Goal: Task Accomplishment & Management: Complete application form

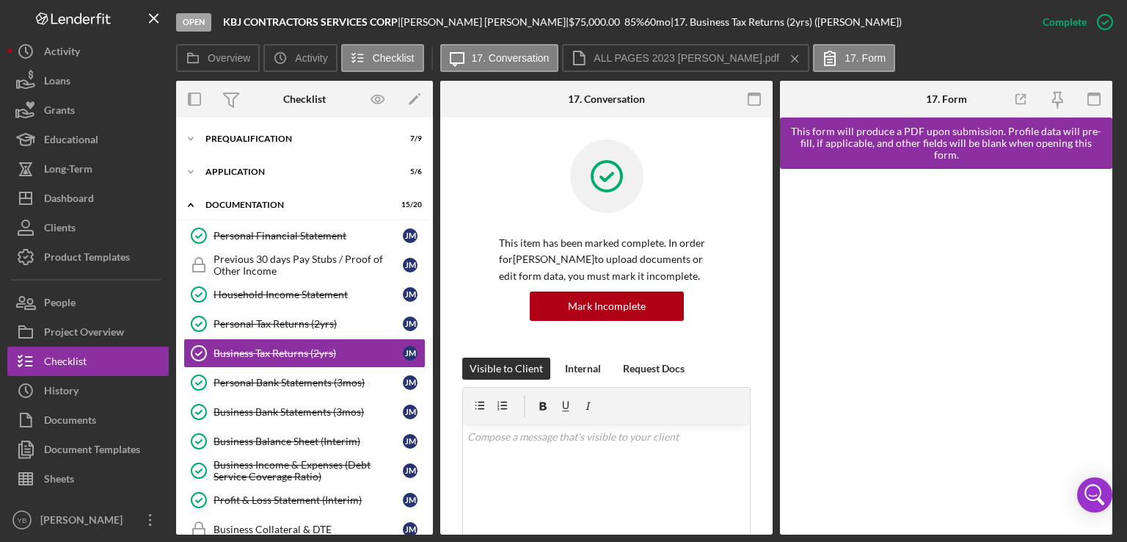
scroll to position [24, 0]
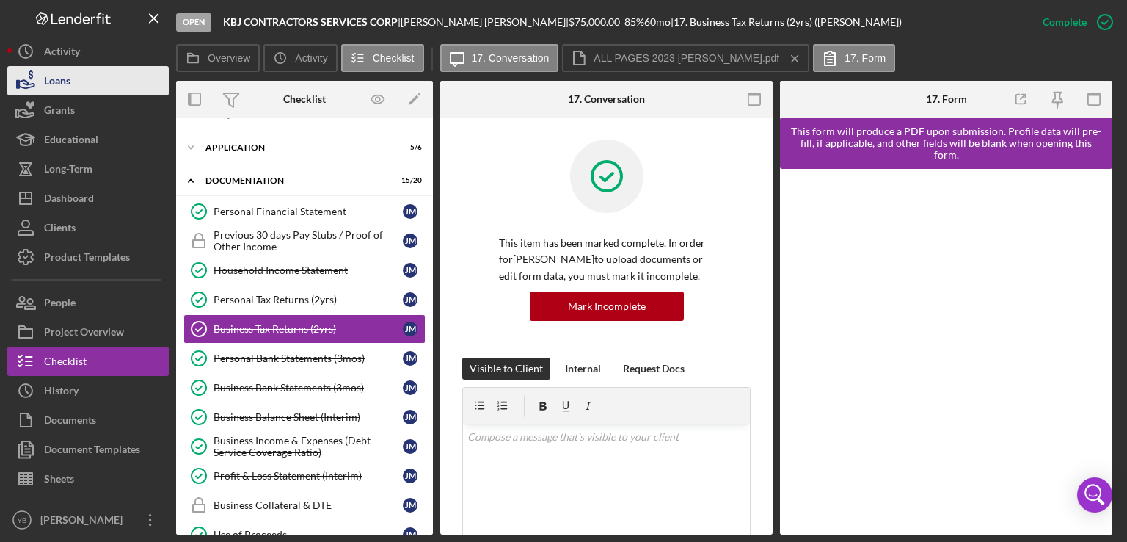
click at [105, 79] on button "Loans" at bounding box center [87, 80] width 161 height 29
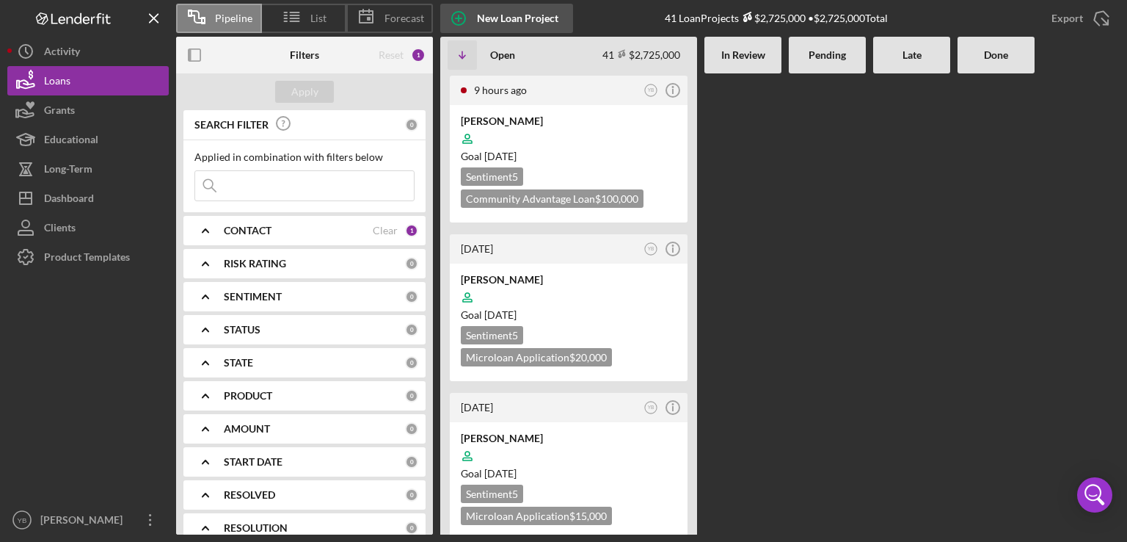
click at [506, 18] on div "New Loan Project" at bounding box center [517, 18] width 81 height 29
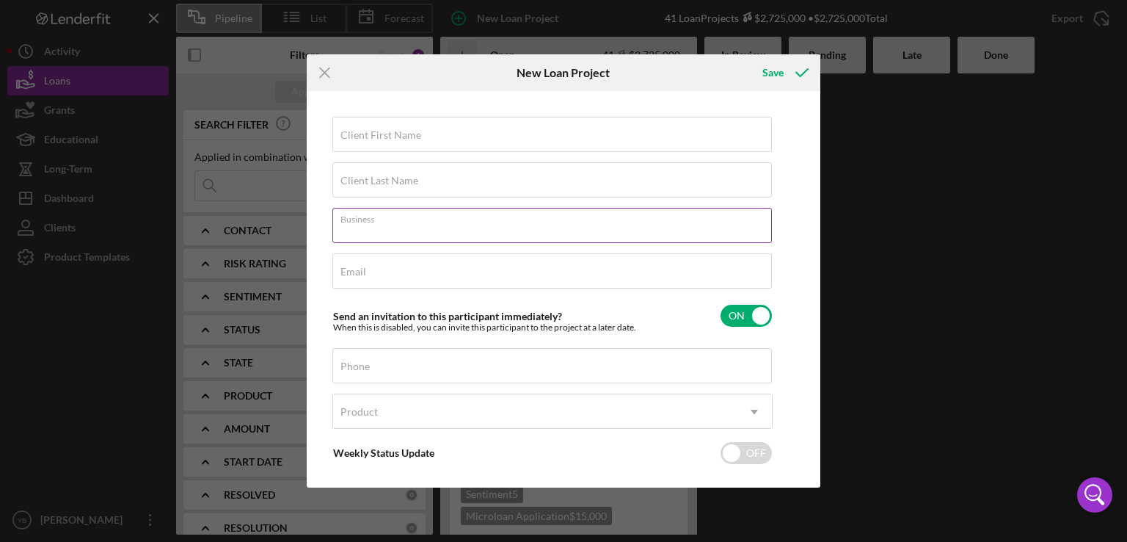
click at [386, 227] on input "Business" at bounding box center [552, 225] width 440 height 35
paste input "[PERSON_NAME] with an E Catering Services"
type input "[PERSON_NAME] with an E Catering Services"
click at [385, 183] on label "Client Last Name" at bounding box center [380, 181] width 78 height 12
click at [385, 183] on input "Client Last Name" at bounding box center [552, 179] width 440 height 35
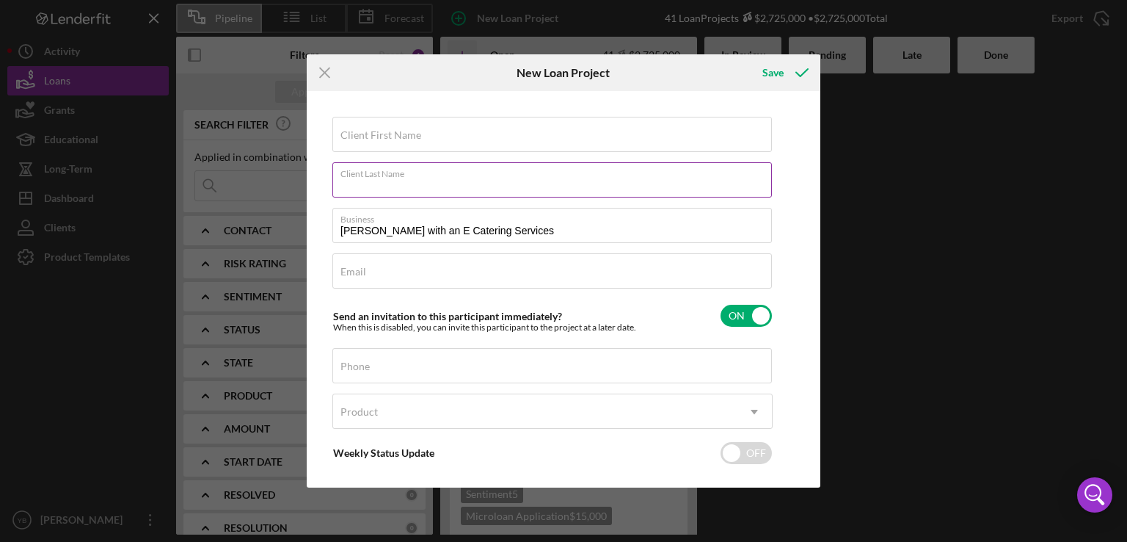
paste input "[EMAIL_ADDRESS][DOMAIN_NAME]"
type input "k"
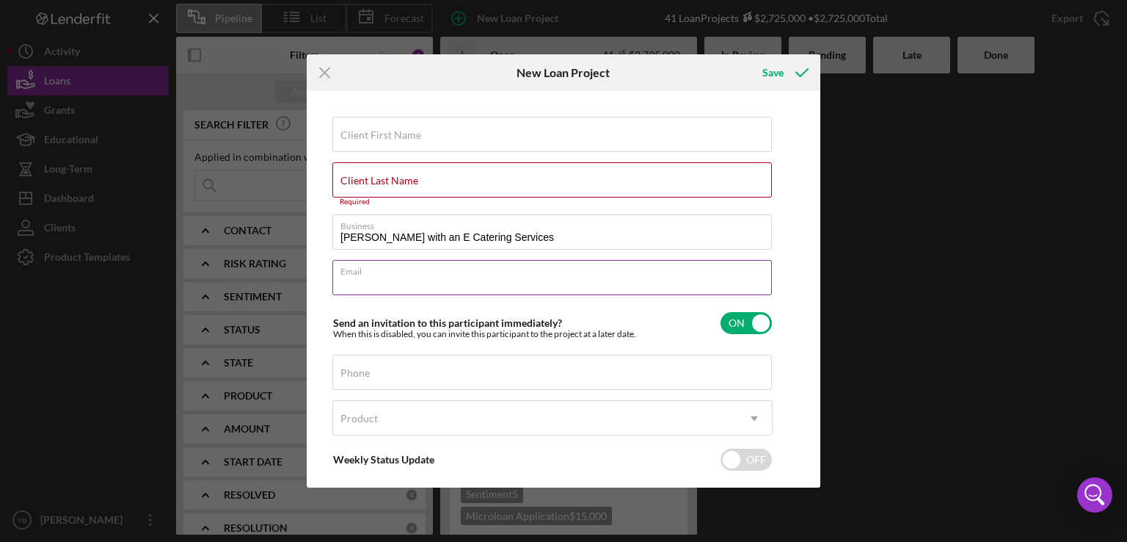
click at [368, 277] on input "Email" at bounding box center [552, 277] width 440 height 35
paste input "[EMAIL_ADDRESS][DOMAIN_NAME]"
type input "[EMAIL_ADDRESS][DOMAIN_NAME]"
click at [366, 183] on label "Client Last Name" at bounding box center [380, 181] width 78 height 12
click at [366, 183] on input "Client Last Name" at bounding box center [552, 179] width 440 height 35
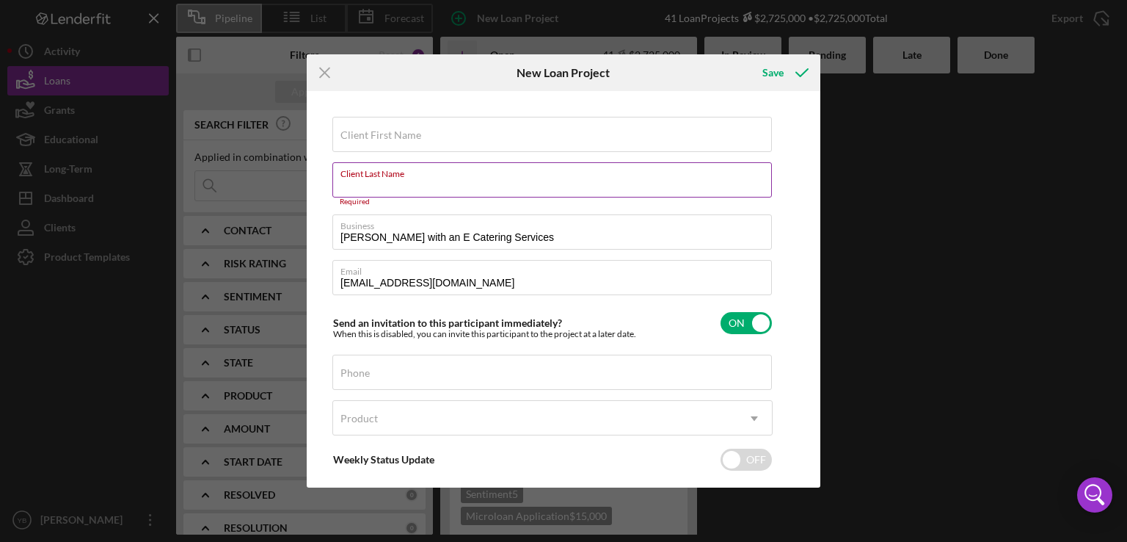
paste input "[PHONE_NUMBER]"
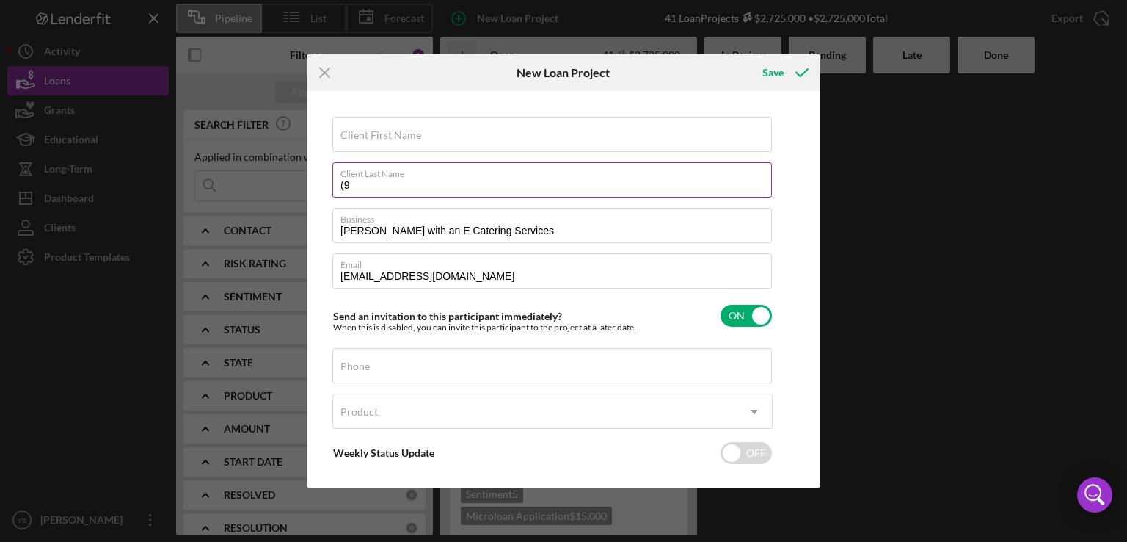
type input "("
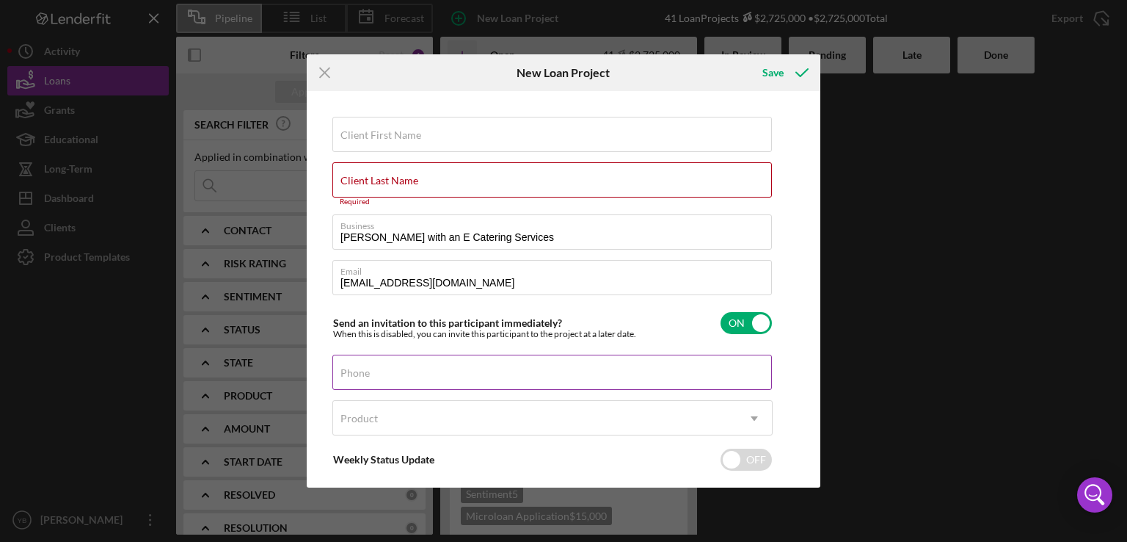
click at [361, 374] on label "Phone" at bounding box center [355, 373] width 29 height 12
click at [361, 374] on input "Phone" at bounding box center [552, 371] width 440 height 35
paste input "[PHONE_NUMBER]"
type input "[PHONE_NUMBER]"
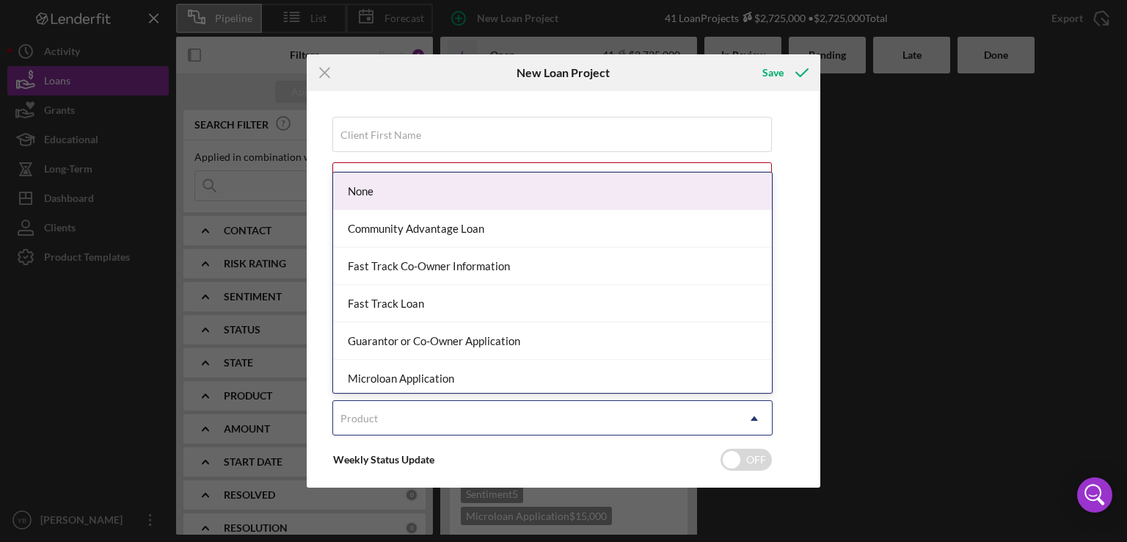
click at [754, 415] on icon "Icon/Dropdown Arrow" at bounding box center [754, 418] width 35 height 35
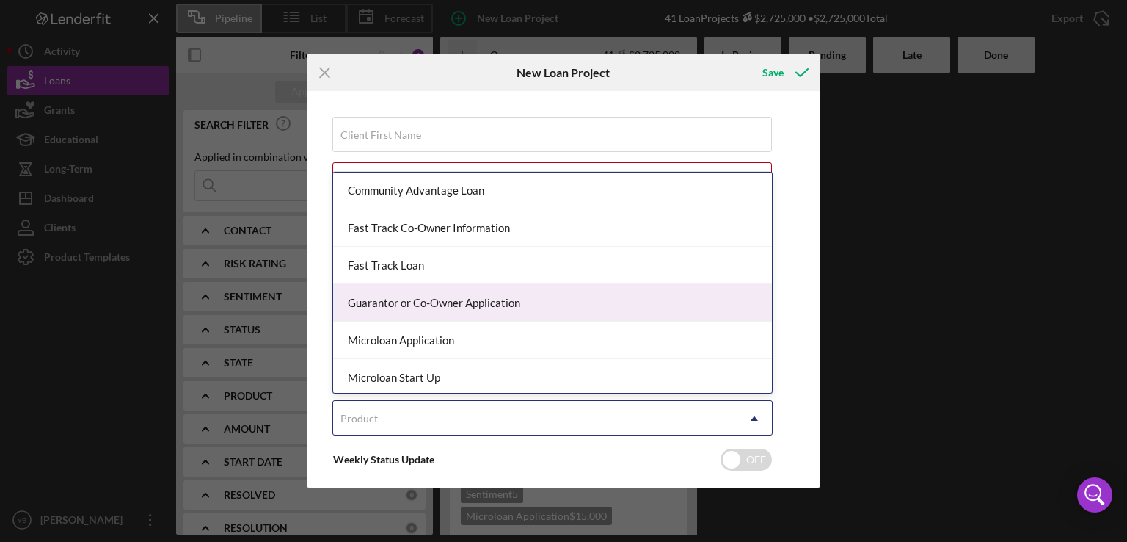
scroll to position [40, 0]
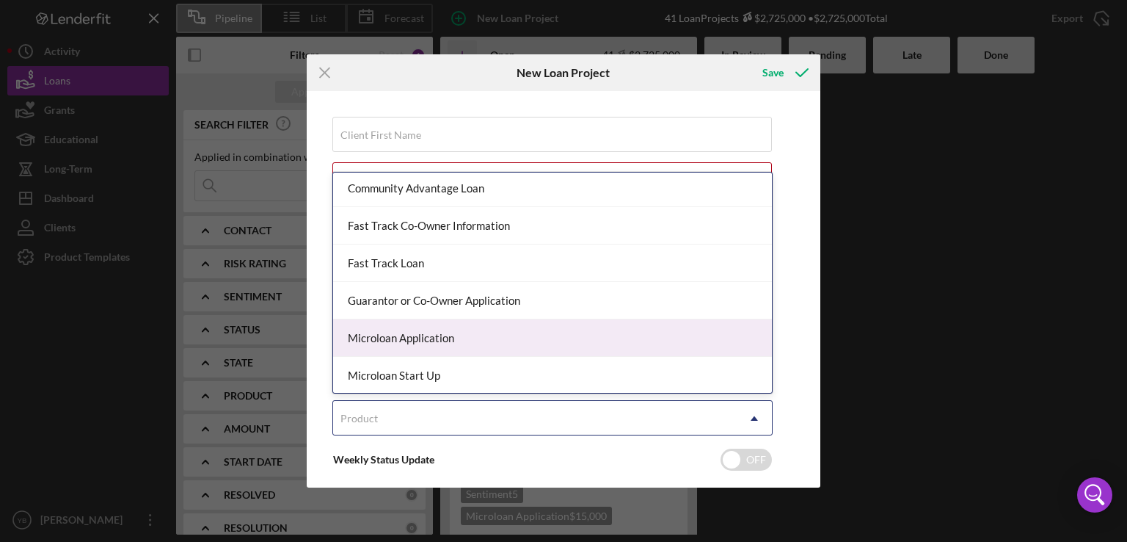
click at [475, 346] on div "Microloan Application" at bounding box center [552, 337] width 439 height 37
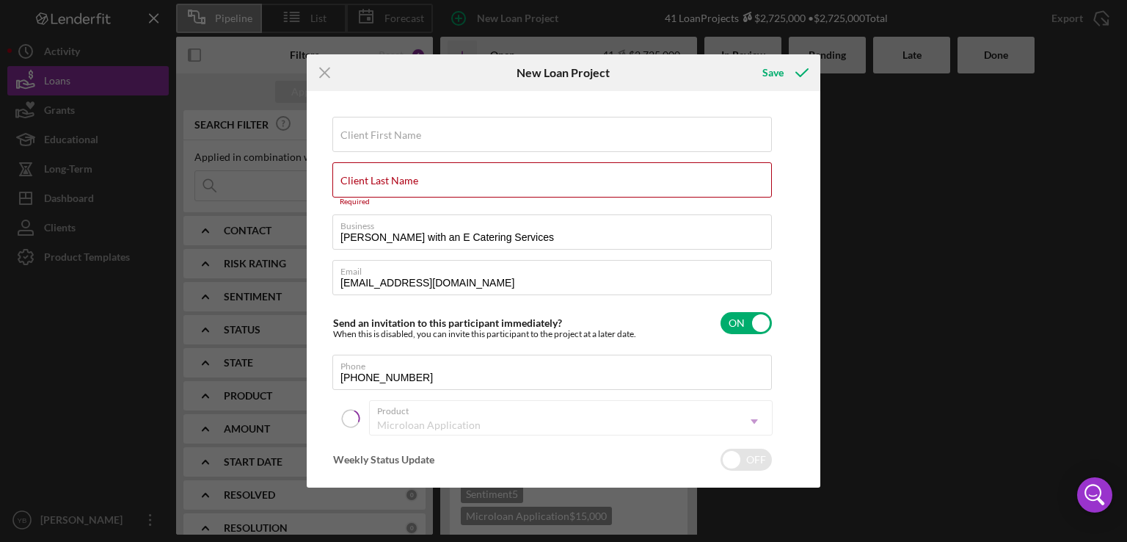
checkbox input "true"
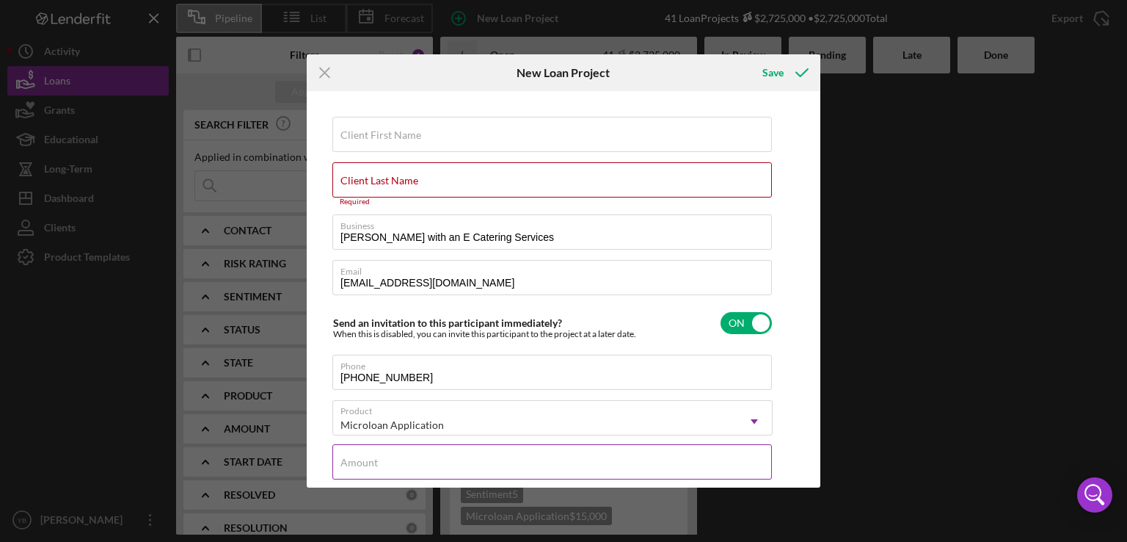
click at [385, 461] on input "Amount" at bounding box center [552, 461] width 440 height 35
type input "$1"
type textarea "Here's a snapshot of information that has been fully approved, as well as the i…"
type input "$10"
type textarea "Here's a snapshot of information that has been fully approved, as well as the i…"
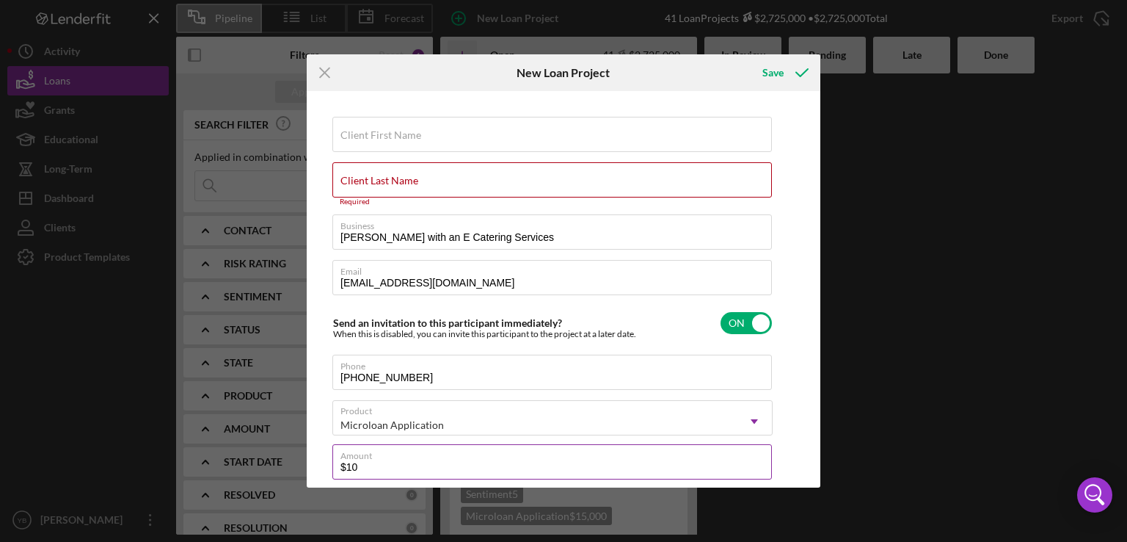
type input "$100"
type textarea "Here's a snapshot of information that has been fully approved, as well as the i…"
type input "$1,000"
type textarea "Here's a snapshot of information that has been fully approved, as well as the i…"
type input "$10,000"
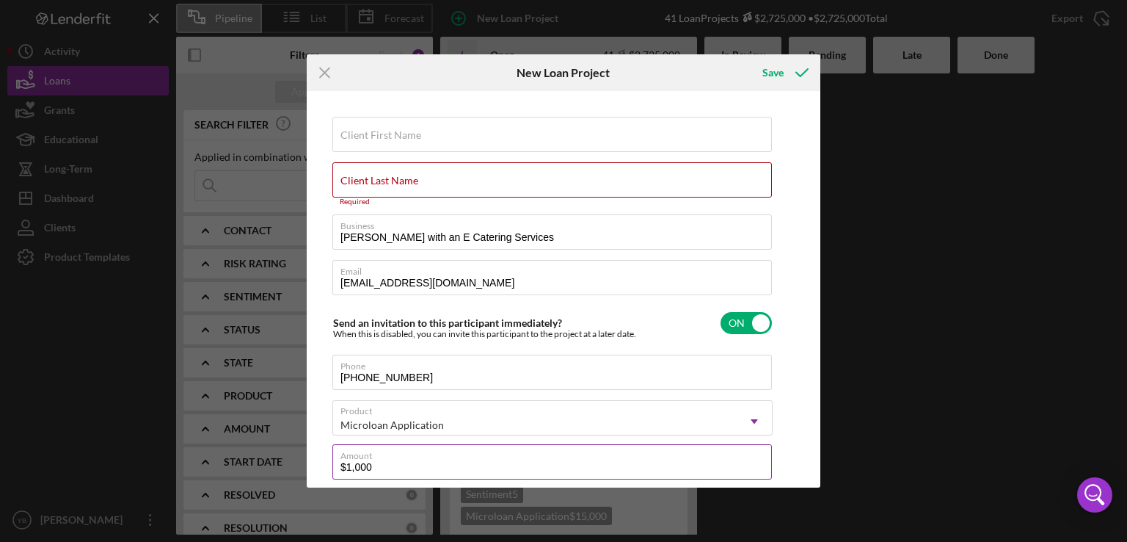
type textarea "Here's a snapshot of information that has been fully approved, as well as the i…"
type input "$10,000"
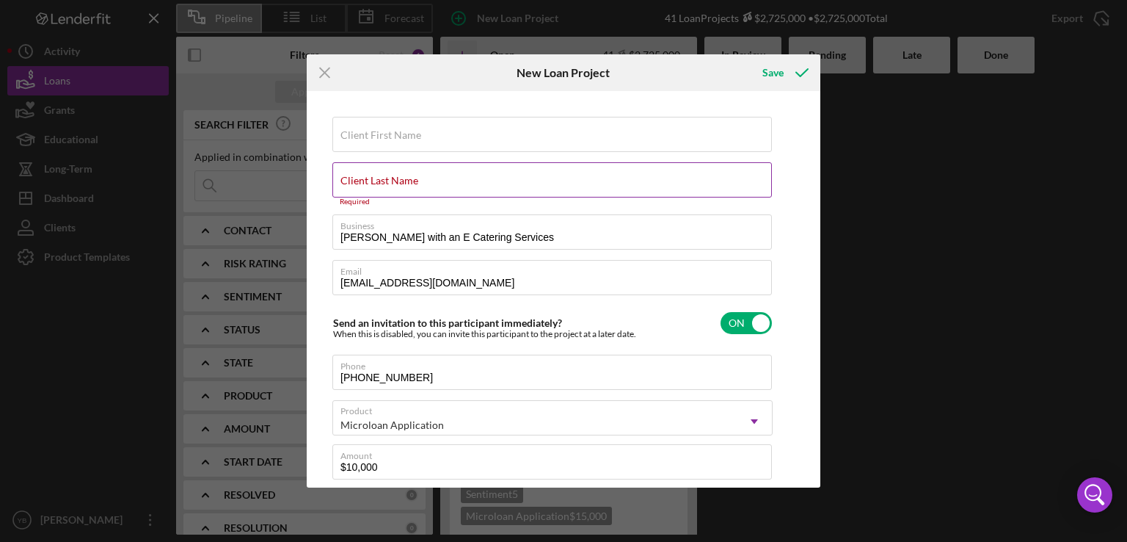
type textarea "Here's a snapshot of information that has been fully approved, as well as the i…"
click at [427, 186] on input "Client Last Name" at bounding box center [552, 179] width 440 height 35
paste input "[PERSON_NAME]"
type input "[PERSON_NAME]"
type textarea "Here's a snapshot of information that has been fully approved, as well as the i…"
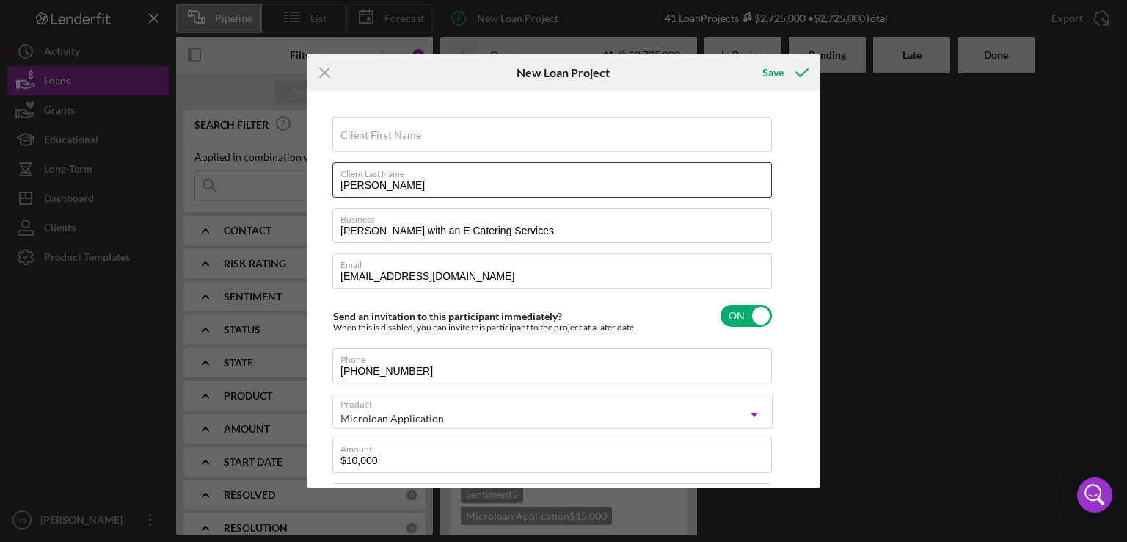
type input "[PERSON_NAME] Arz"
type textarea "Here's a snapshot of information that has been fully approved, as well as the i…"
type input "[PERSON_NAME] Ar"
type textarea "Here's a snapshot of information that has been fully approved, as well as the i…"
type input "[PERSON_NAME] A"
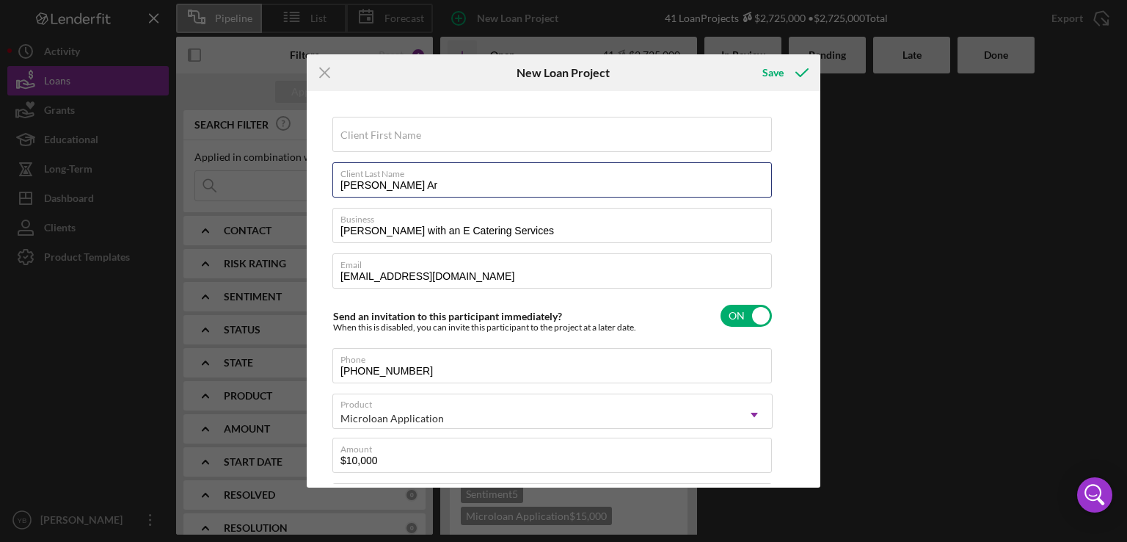
type textarea "Here's a snapshot of information that has been fully approved, as well as the i…"
type input "[PERSON_NAME]"
type textarea "Here's a snapshot of information that has been fully approved, as well as the i…"
type input "[PERSON_NAME]"
type textarea "Here's a snapshot of information that has been fully approved, as well as the i…"
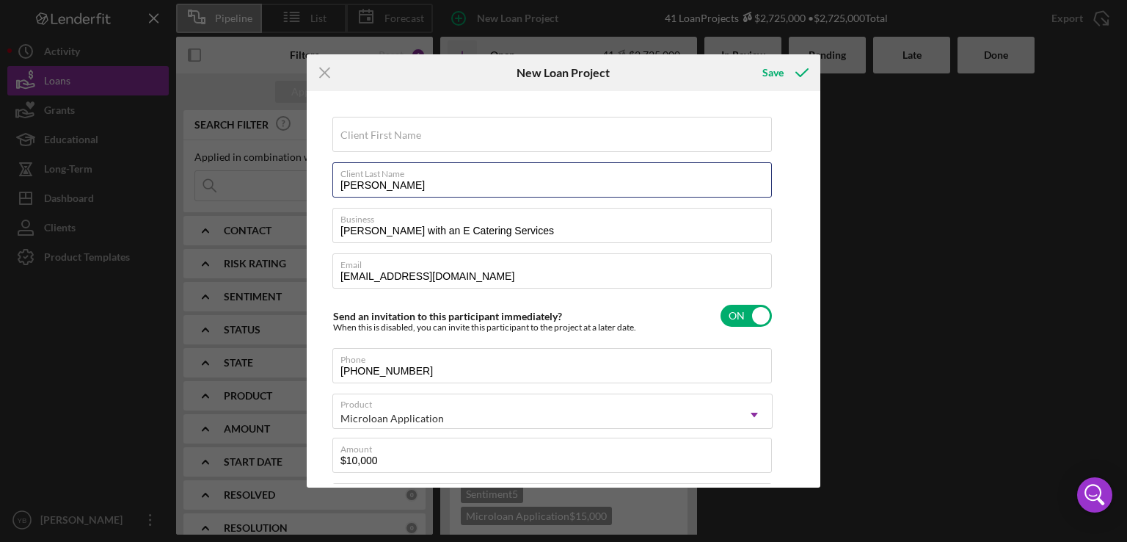
type input "Keyl"
type textarea "Here's a snapshot of information that has been fully approved, as well as the i…"
type input "Key"
type textarea "Here's a snapshot of information that has been fully approved, as well as the i…"
type input "Ke"
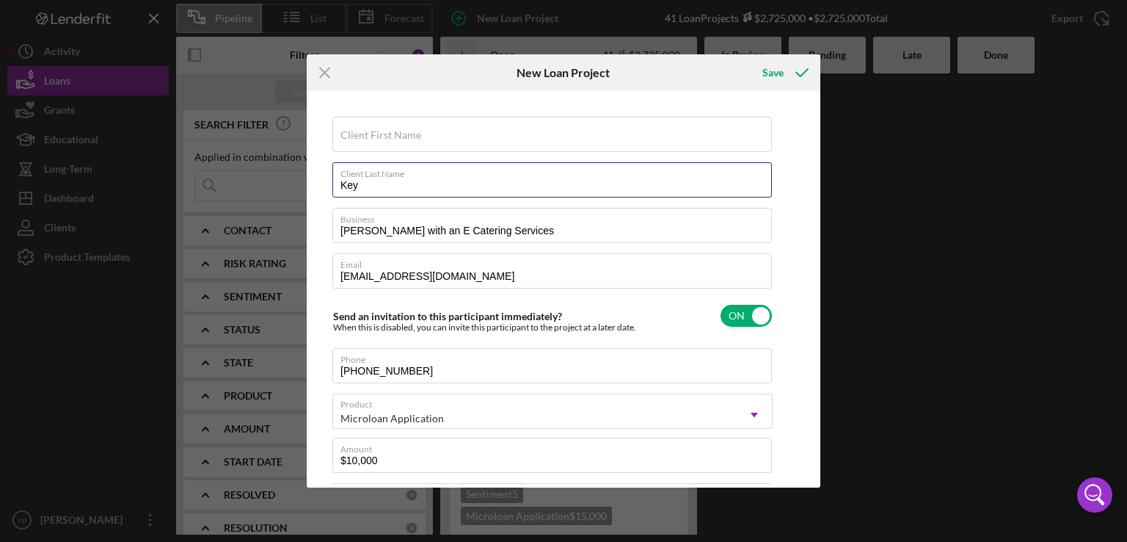
type textarea "Here's a snapshot of information that has been fully approved, as well as the i…"
type input "K"
type textarea "Here's a snapshot of information that has been fully approved, as well as the i…"
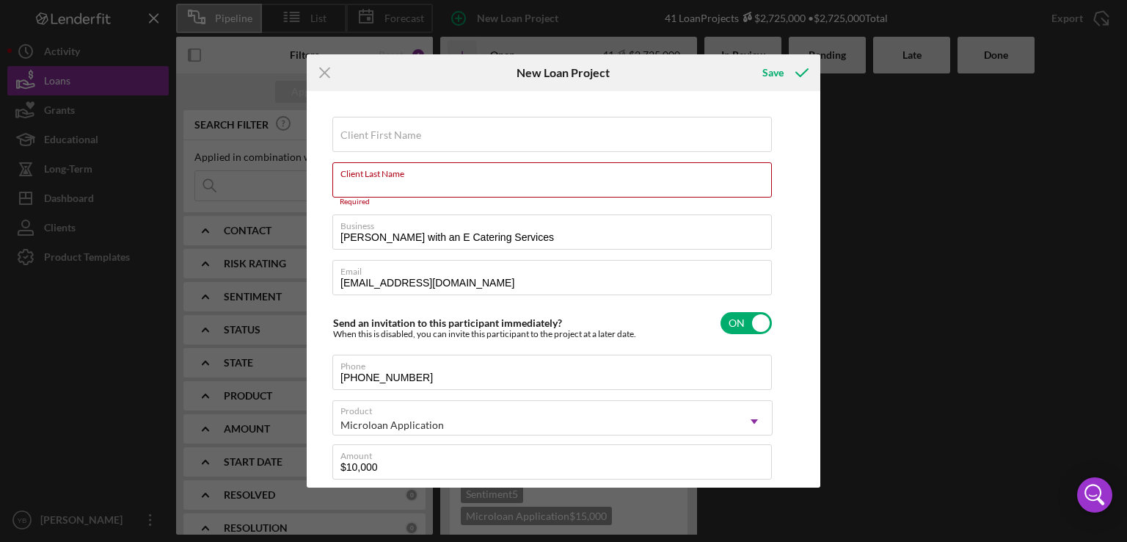
paste input "[PERSON_NAME]"
type input "[PERSON_NAME]"
type textarea "Here's a snapshot of information that has been fully approved, as well as the i…"
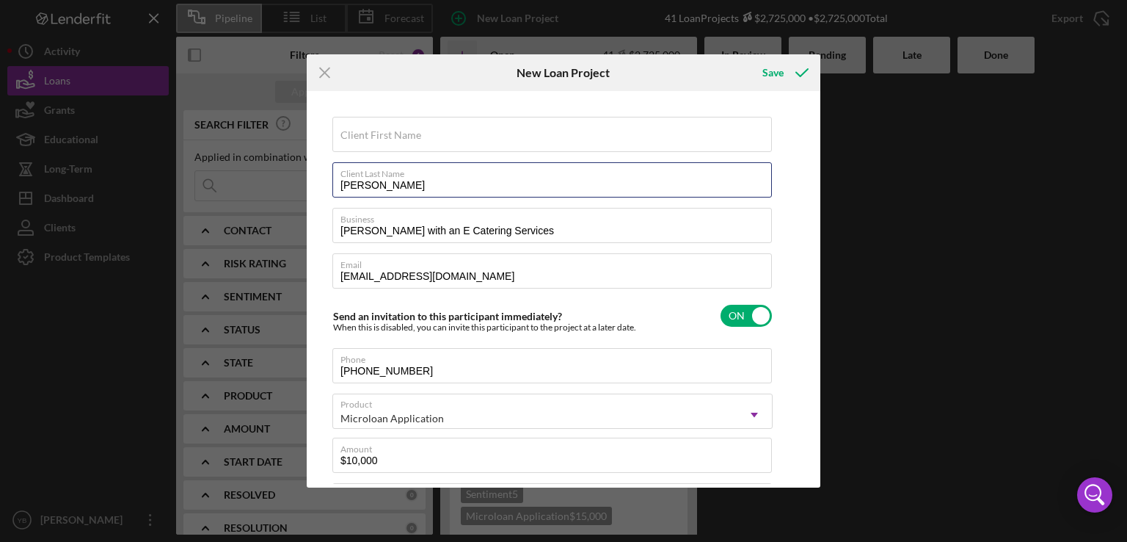
type input "KeylaArzu"
type textarea "Here's a snapshot of information that has been fully approved, as well as the i…"
type input "KeylArzu"
type textarea "Here's a snapshot of information that has been fully approved, as well as the i…"
type input "KeyArzu"
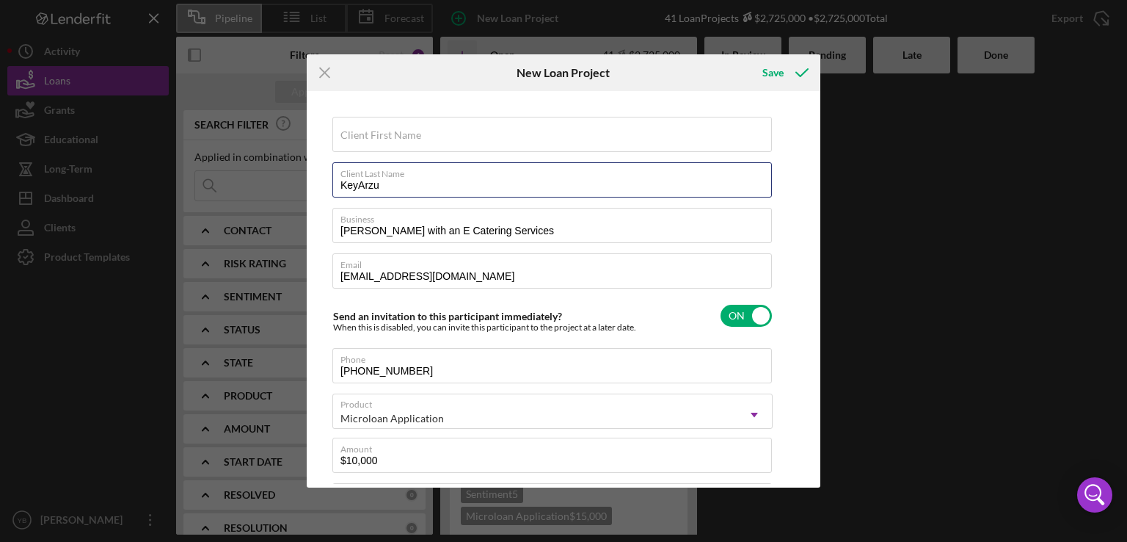
type textarea "Here's a snapshot of information that has been fully approved, as well as the i…"
type input "KeArzu"
type textarea "Here's a snapshot of information that has been fully approved, as well as the i…"
type input "KArzu"
type textarea "Here's a snapshot of information that has been fully approved, as well as the i…"
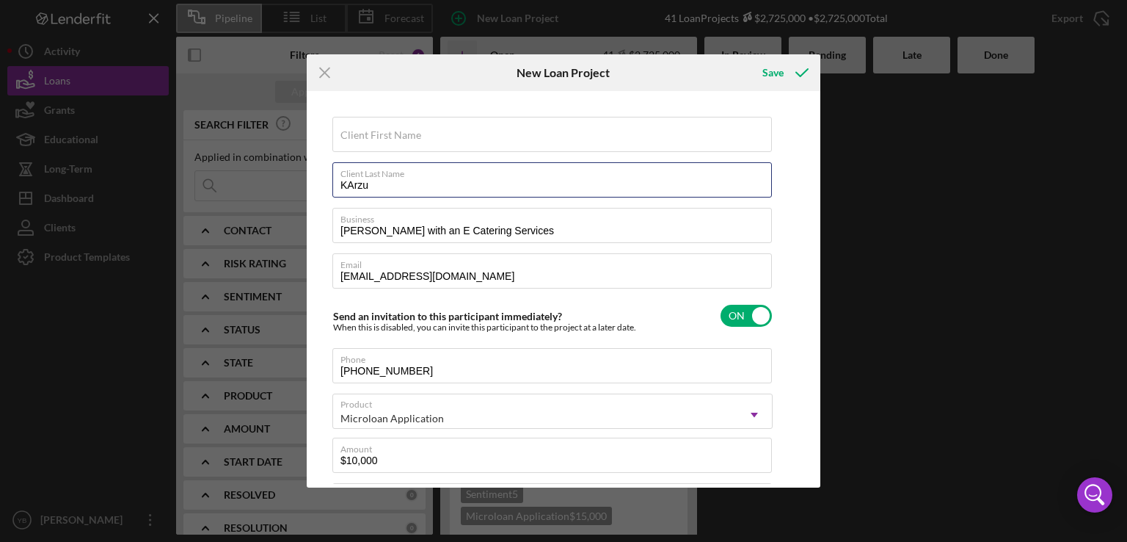
type input "KArzu"
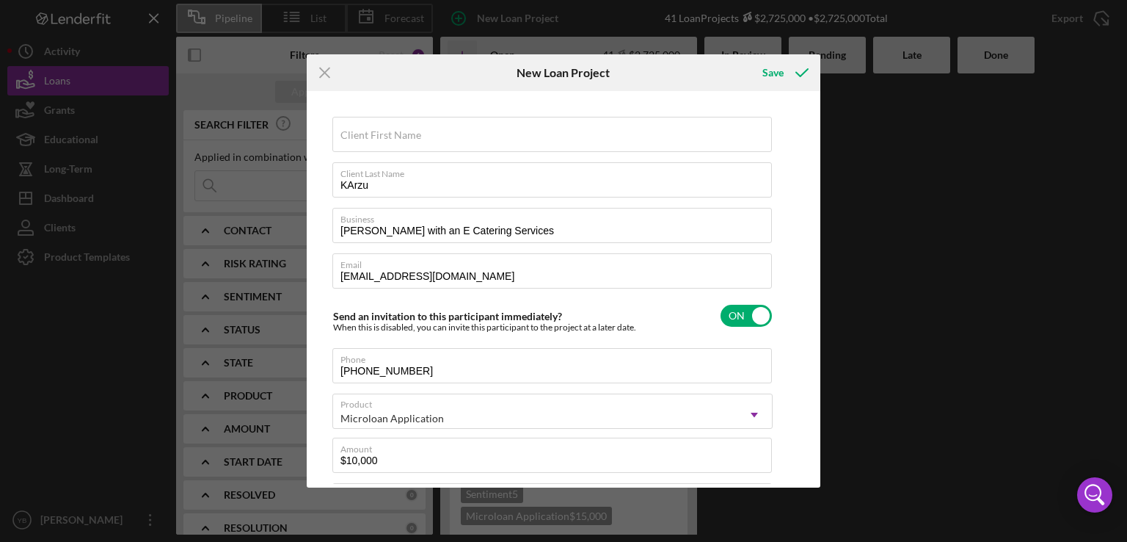
type textarea "Here's a snapshot of information that has been fully approved, as well as the i…"
click at [449, 133] on input "Client First Name" at bounding box center [552, 134] width 440 height 35
paste input "[PERSON_NAME]"
type input "[PERSON_NAME]"
type textarea "Here's a snapshot of information that has been fully approved, as well as the i…"
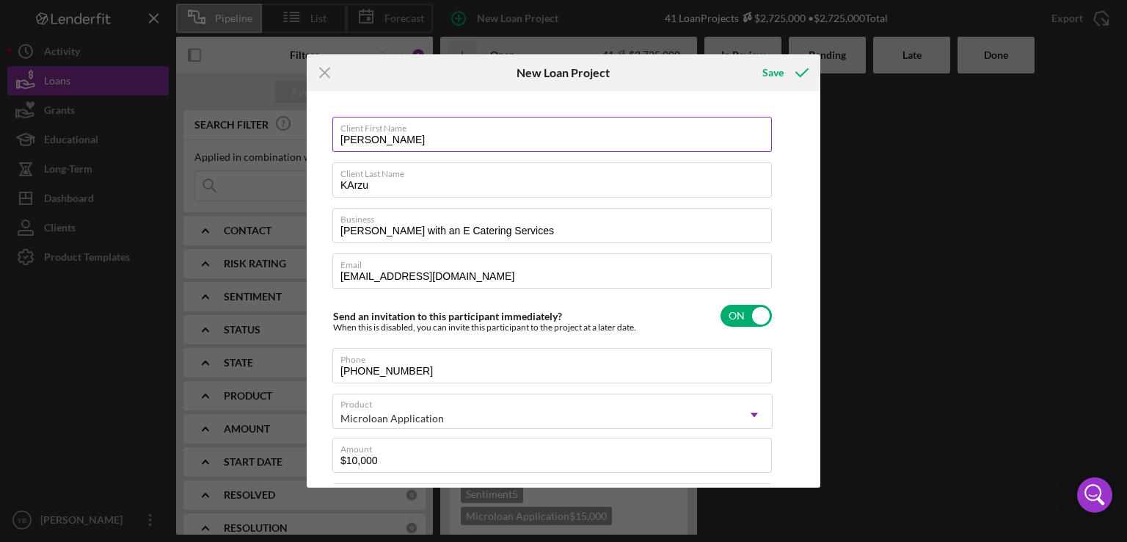
type input "[PERSON_NAME] Arz"
type textarea "Here's a snapshot of information that has been fully approved, as well as the i…"
type input "[PERSON_NAME] Ar"
type textarea "Here's a snapshot of information that has been fully approved, as well as the i…"
type input "[PERSON_NAME] A"
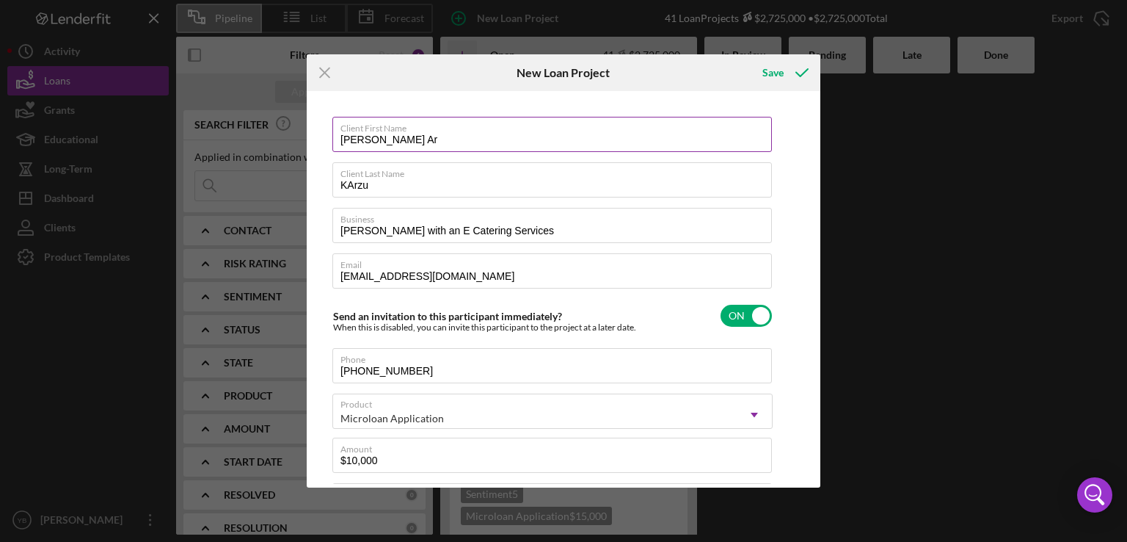
type textarea "Here's a snapshot of information that has been fully approved, as well as the i…"
type input "[PERSON_NAME]"
type textarea "Here's a snapshot of information that has been fully approved, as well as the i…"
type input "[PERSON_NAME]"
type textarea "Here's a snapshot of information that has been fully approved, as well as the i…"
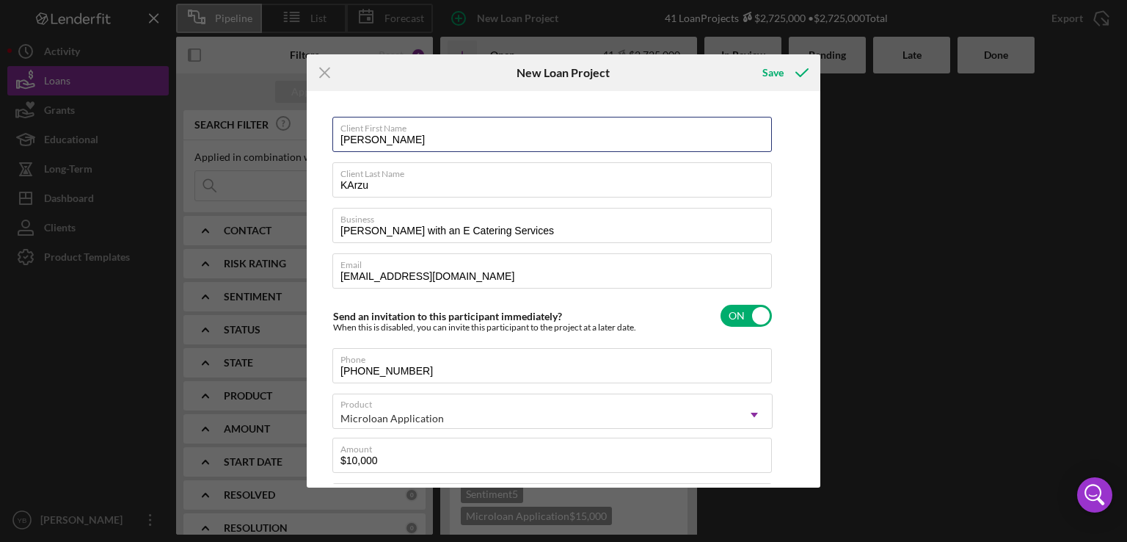
type input "[PERSON_NAME]"
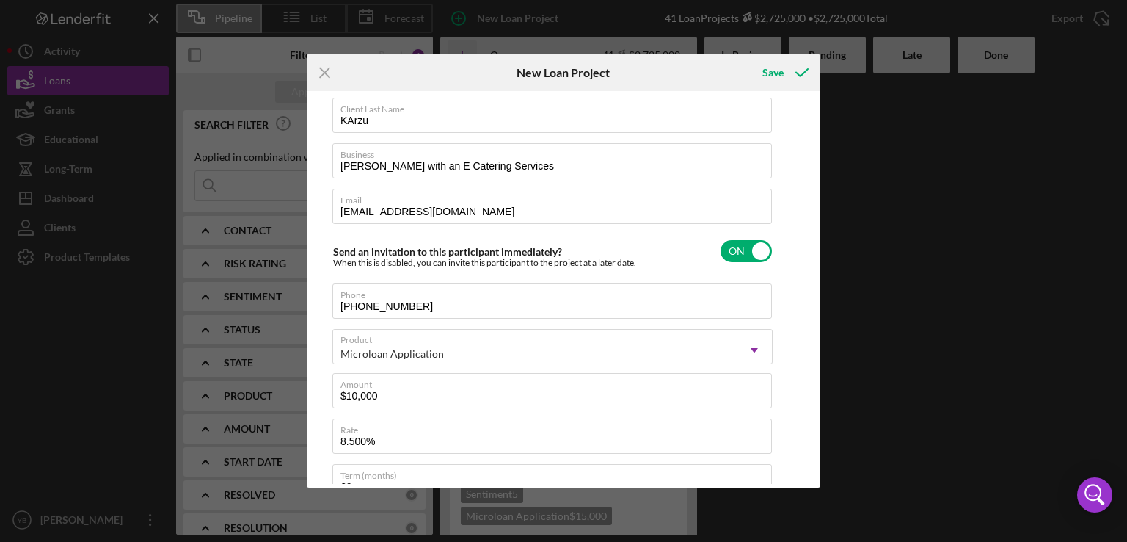
scroll to position [0, 0]
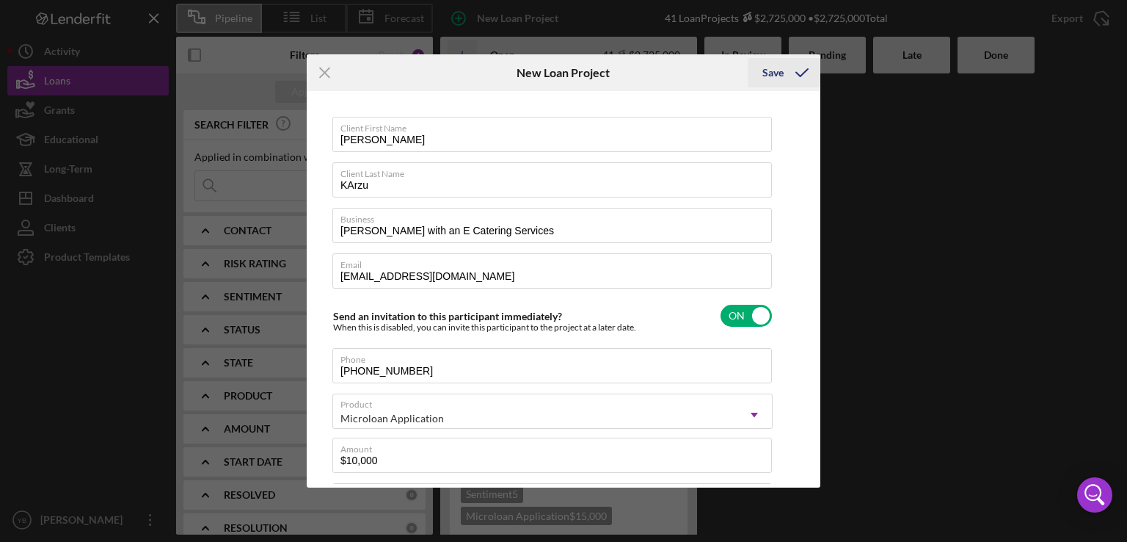
click at [784, 73] on icon "submit" at bounding box center [802, 72] width 37 height 37
type textarea "Here's a snapshot of information that has been fully approved, as well as the i…"
checkbox input "false"
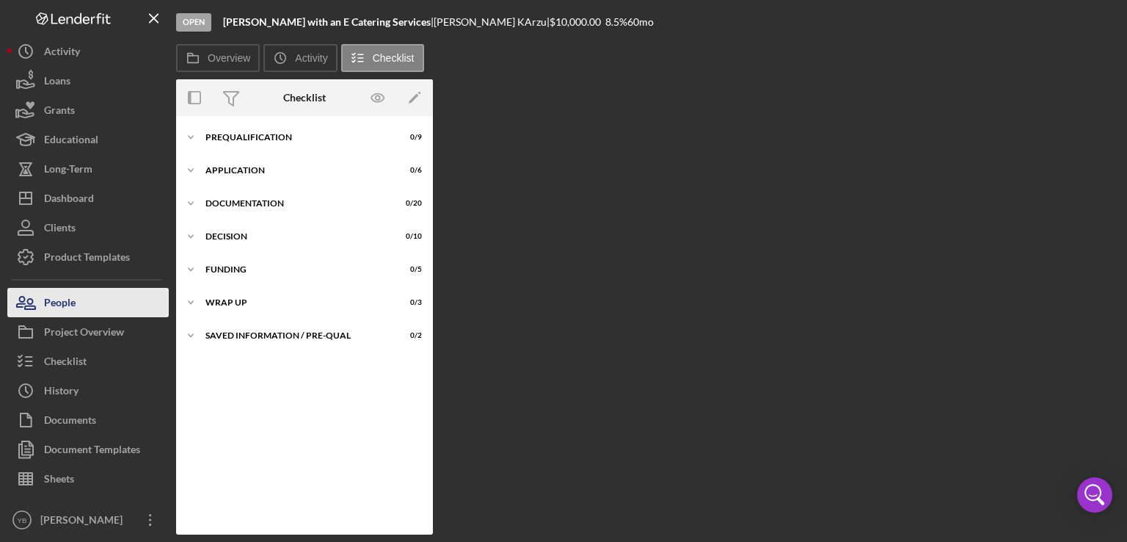
click at [82, 293] on button "People" at bounding box center [87, 302] width 161 height 29
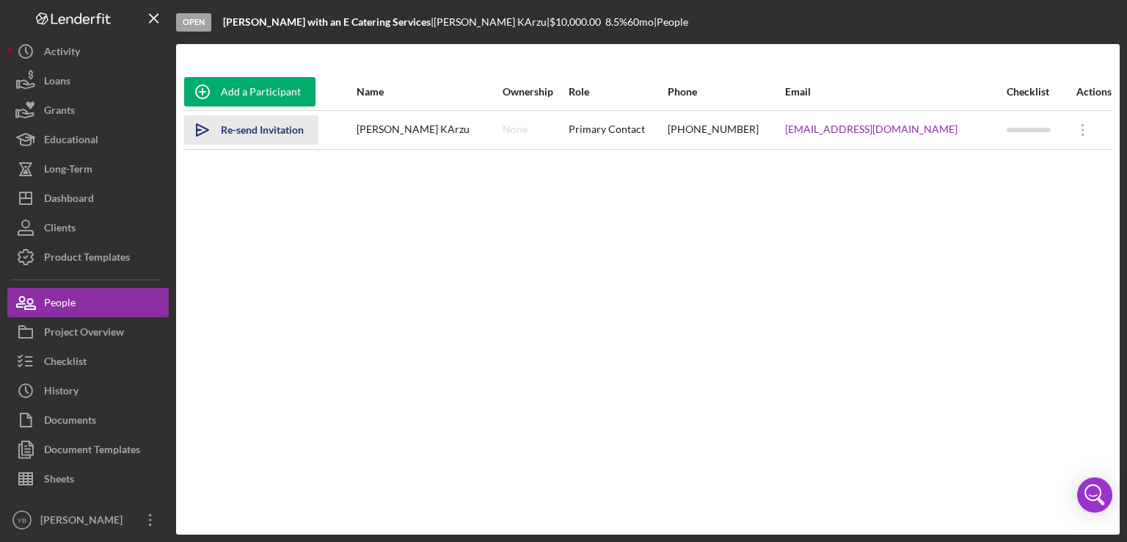
click at [291, 136] on div "Re-send Invitation" at bounding box center [262, 129] width 83 height 29
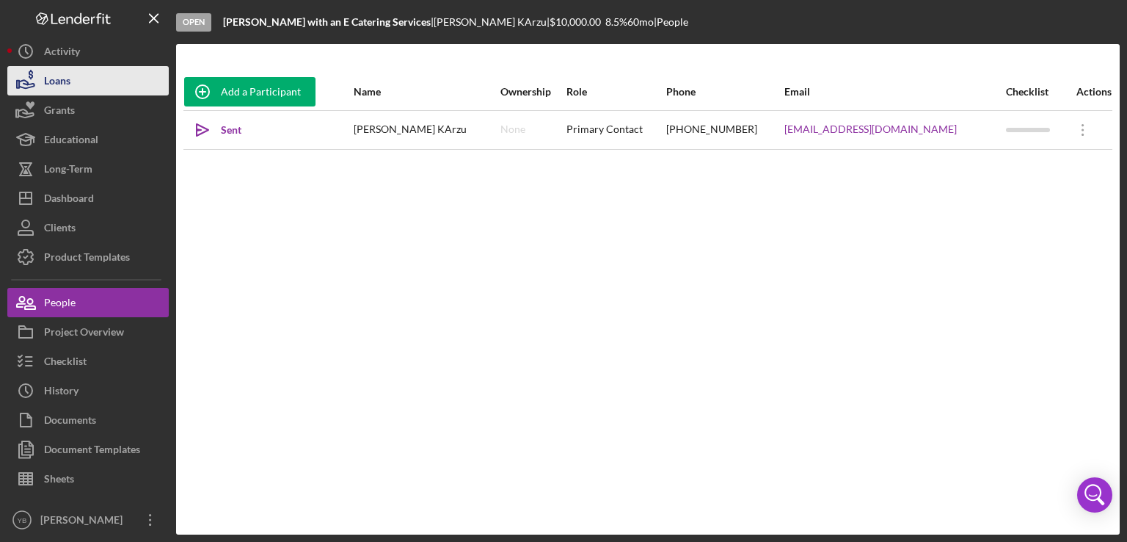
click at [72, 81] on button "Loans" at bounding box center [87, 80] width 161 height 29
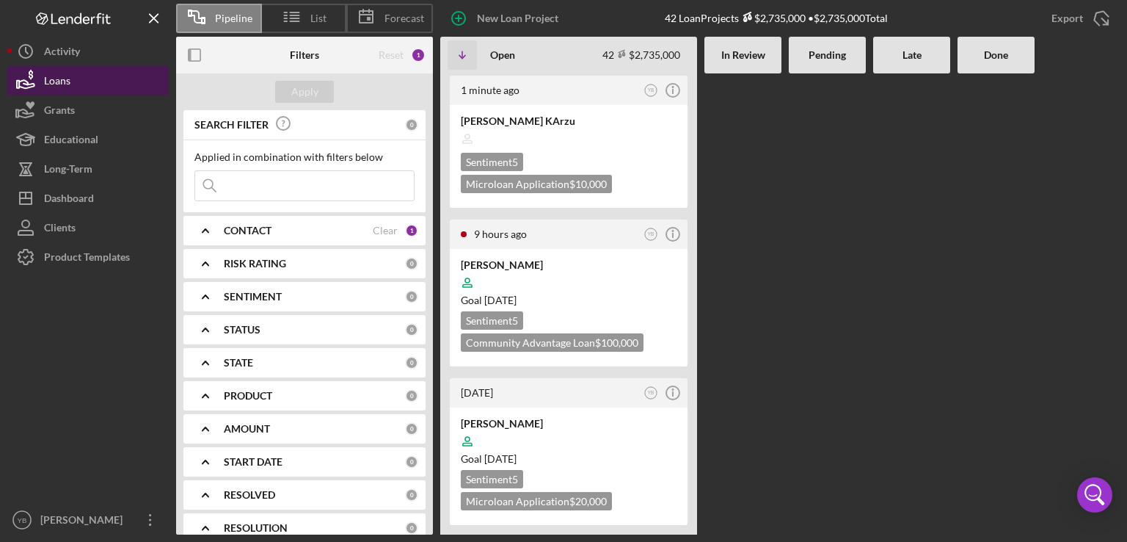
click at [73, 86] on button "Loans" at bounding box center [87, 80] width 161 height 29
click at [605, 109] on div "[PERSON_NAME] KArzu Sentiment 5 Microloan Application $10,000" at bounding box center [569, 156] width 238 height 103
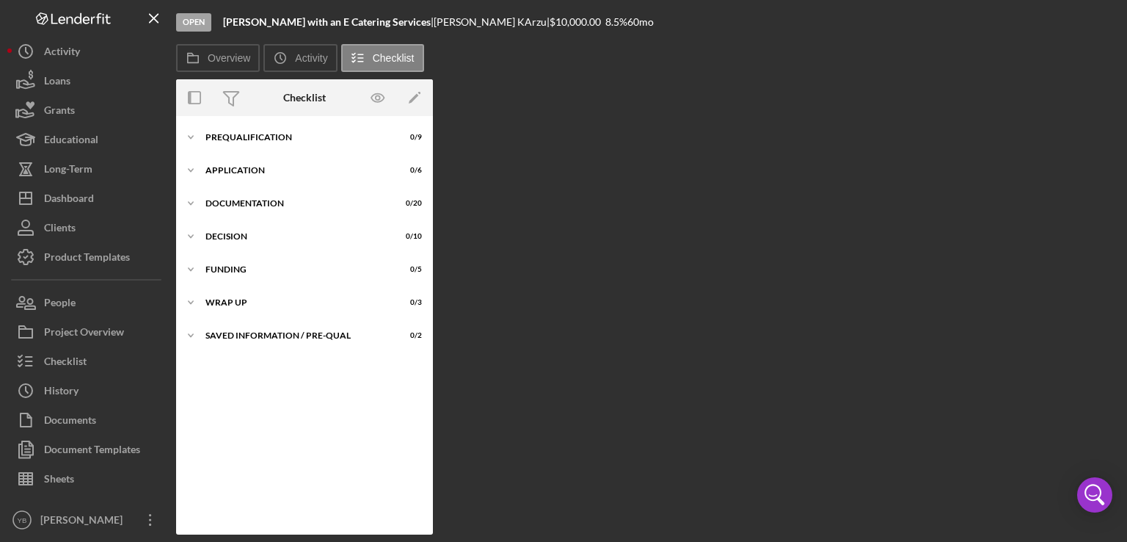
click at [605, 109] on div "Open [PERSON_NAME] with an E Catering Services | [PERSON_NAME] KArzu | $10,000.…" at bounding box center [648, 267] width 944 height 534
click at [65, 308] on div "People" at bounding box center [60, 304] width 32 height 33
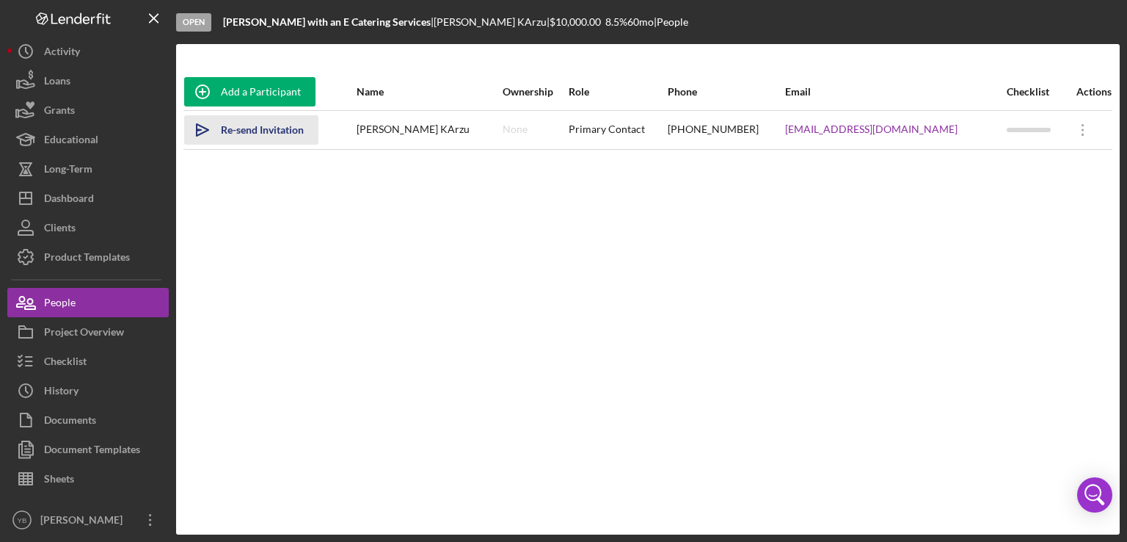
click at [261, 126] on div "Re-send Invitation" at bounding box center [262, 129] width 83 height 29
click at [302, 285] on div "Add a Participant Name Ownership Role Phone Email Checklist Actions Icon/icon-i…" at bounding box center [648, 288] width 944 height 431
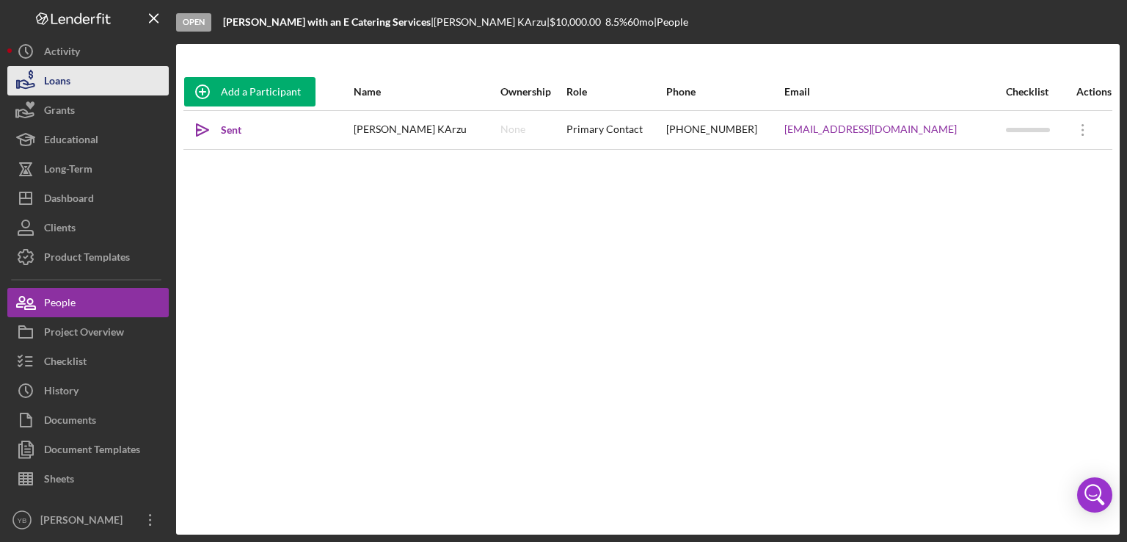
click at [92, 87] on button "Loans" at bounding box center [87, 80] width 161 height 29
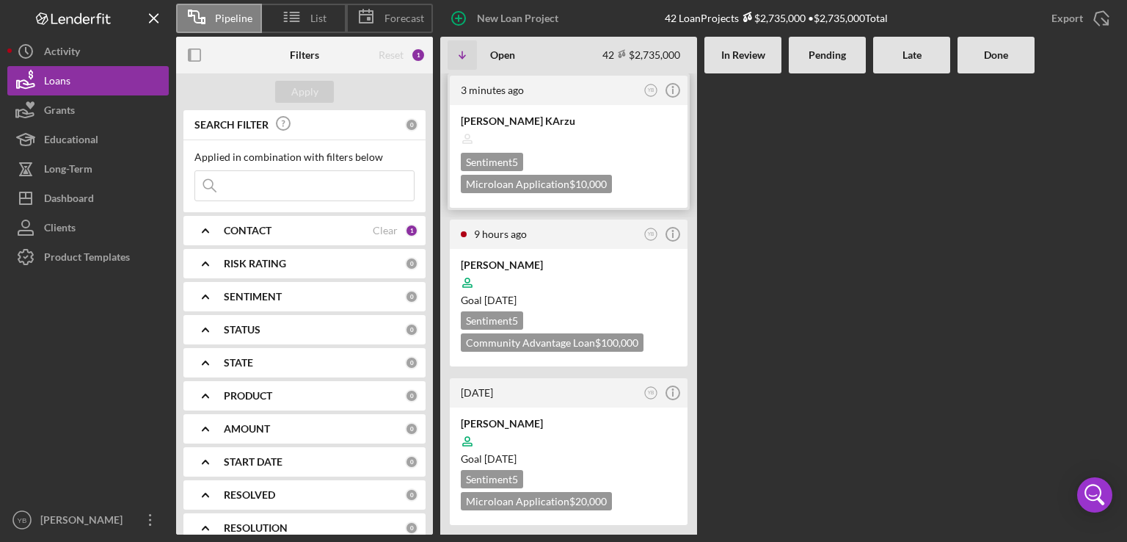
click at [565, 160] on div "Sentiment 5 Microloan Application $10,000" at bounding box center [569, 173] width 216 height 40
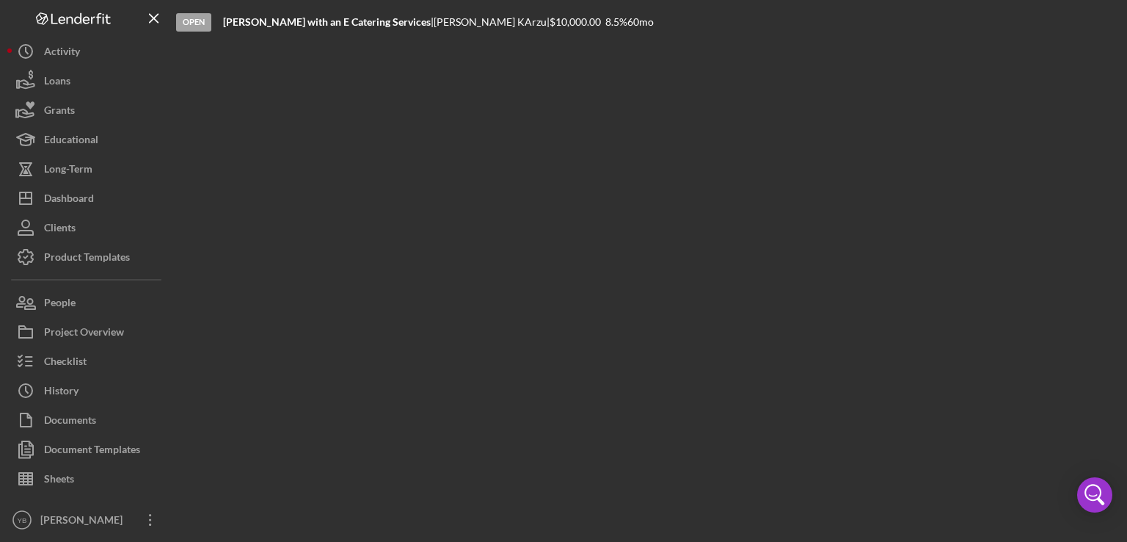
click at [565, 160] on div "Open [PERSON_NAME] with an E Catering Services | [PERSON_NAME] KArzu | $10,000.…" at bounding box center [648, 267] width 944 height 534
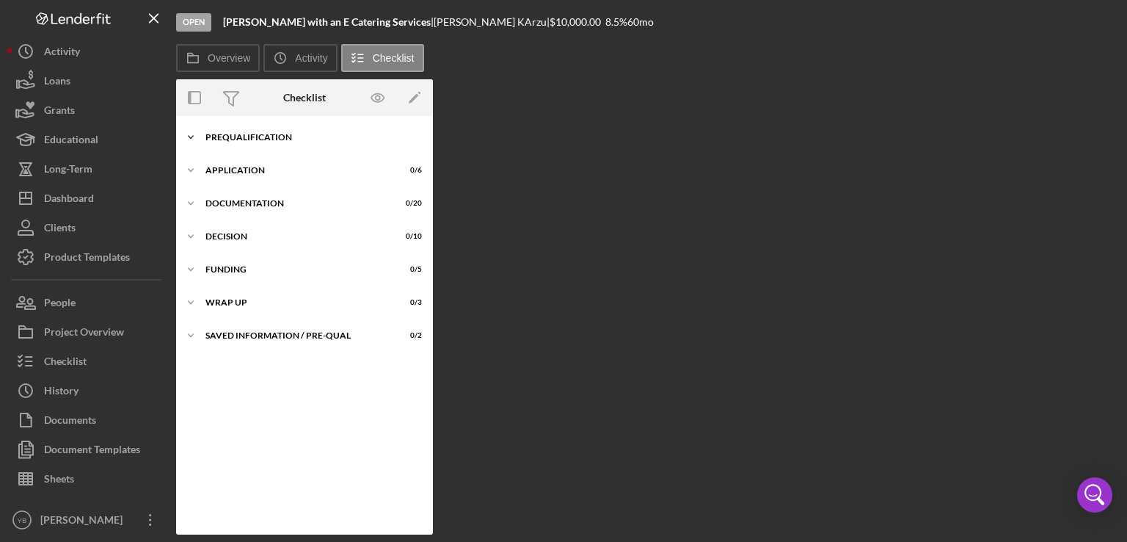
click at [282, 142] on div "Icon/Expander Prequalification 0 / 9" at bounding box center [304, 137] width 257 height 29
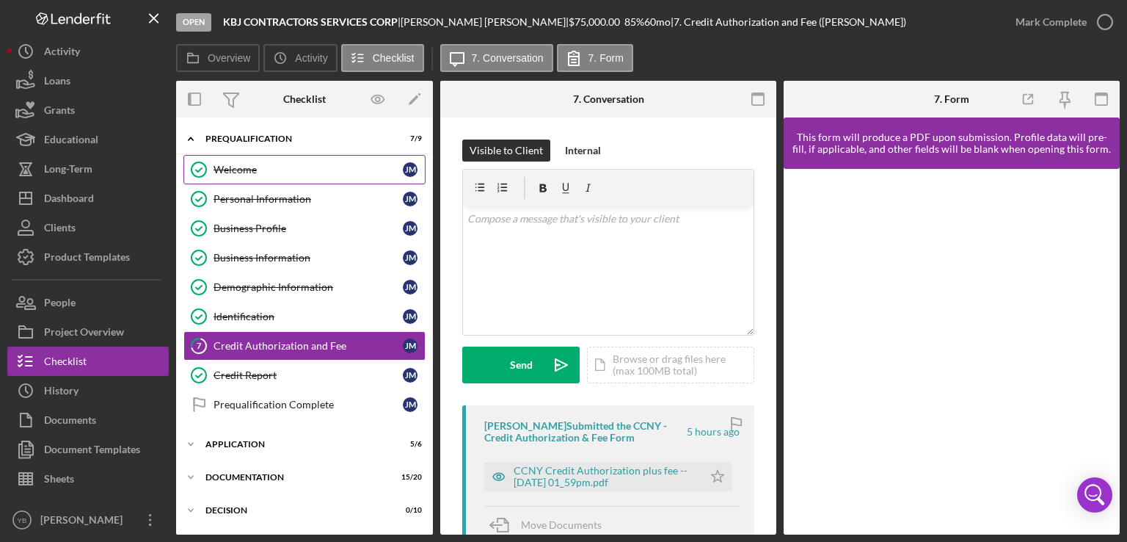
scroll to position [38, 0]
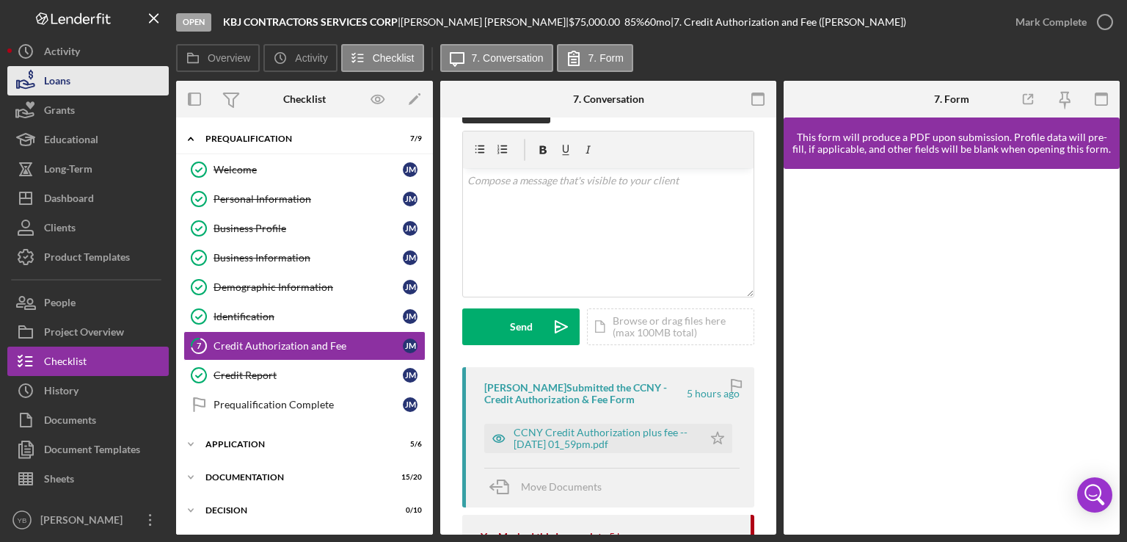
click at [68, 70] on div "Loans" at bounding box center [57, 82] width 26 height 33
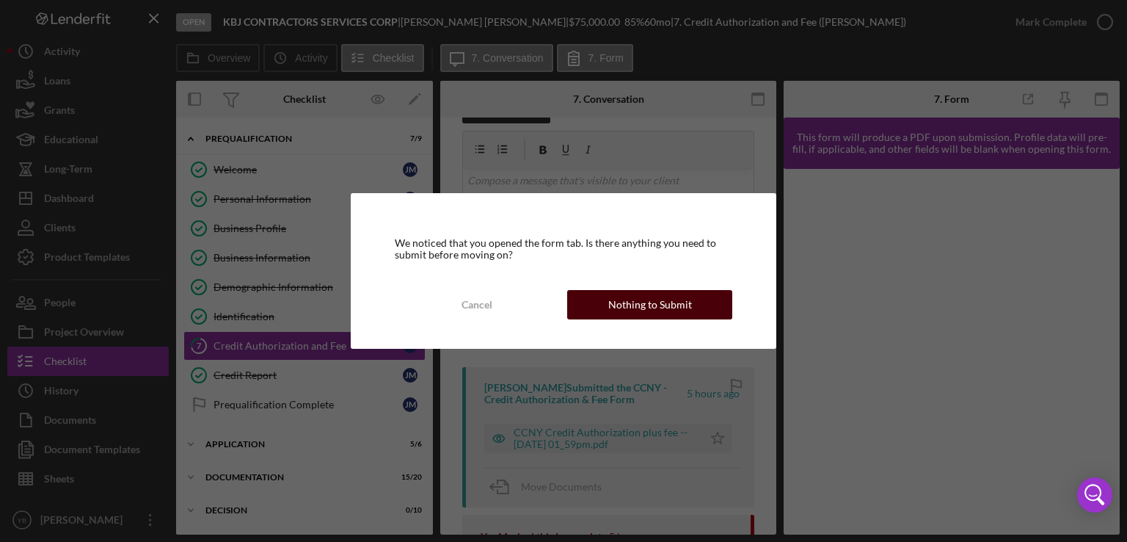
click at [634, 308] on div "Nothing to Submit" at bounding box center [650, 304] width 84 height 29
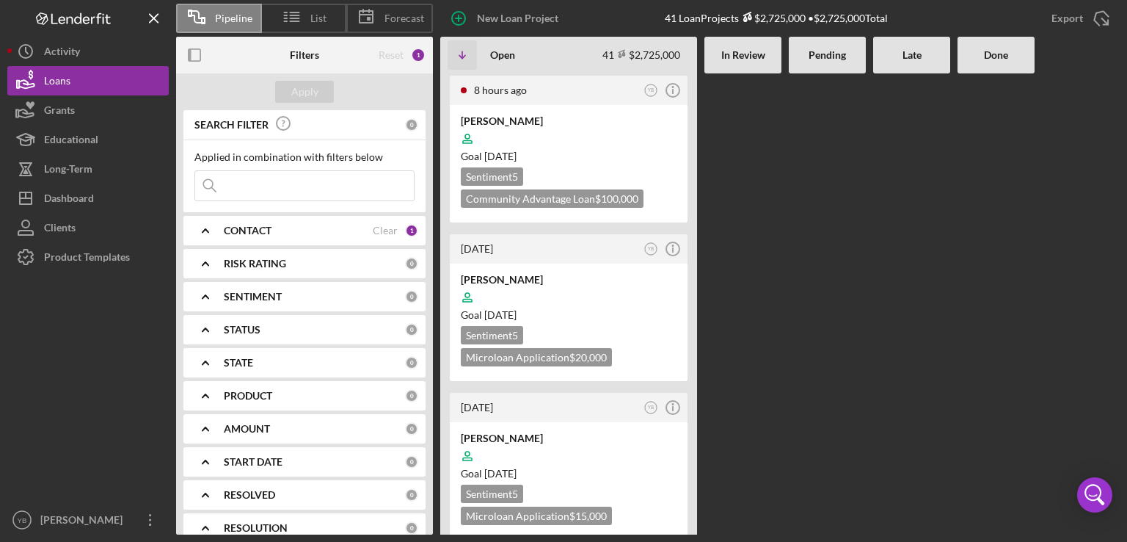
click at [822, 211] on div at bounding box center [827, 303] width 77 height 461
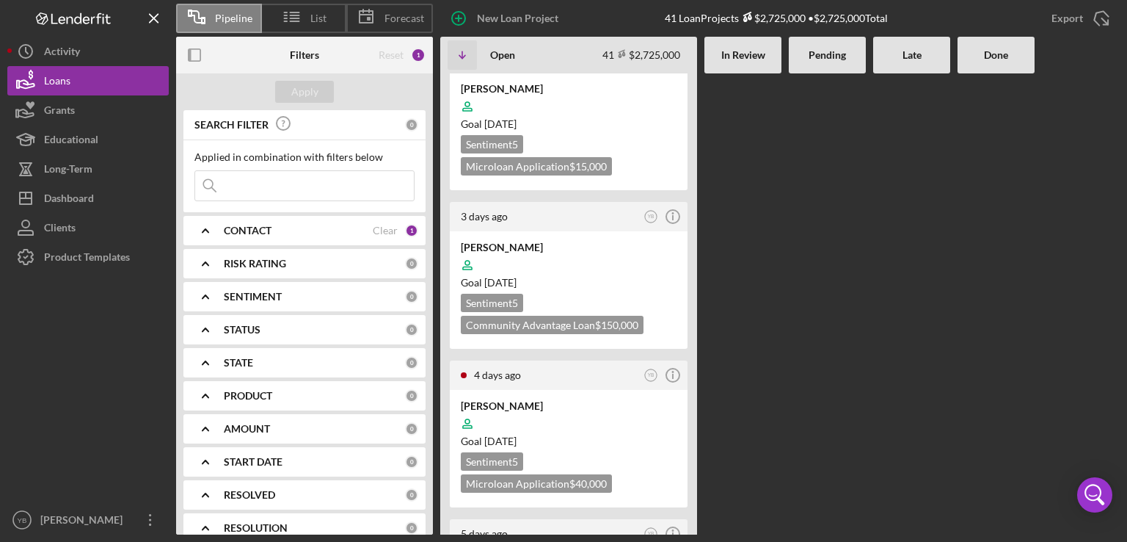
scroll to position [499, 0]
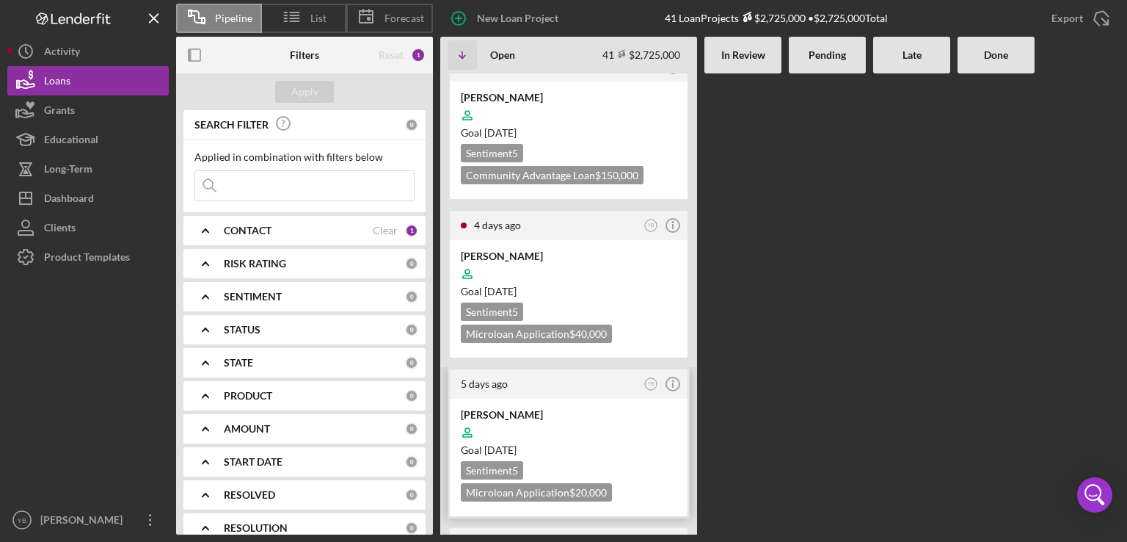
click at [596, 467] on div "Sentiment 5 Microloan Application $20,000" at bounding box center [569, 481] width 216 height 40
